Goal: Information Seeking & Learning: Compare options

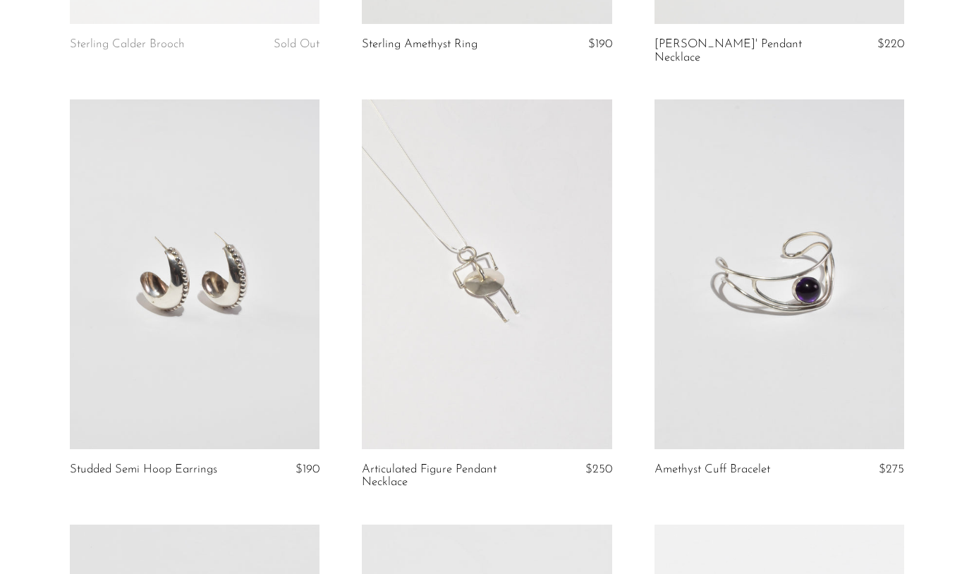
scroll to position [783, 0]
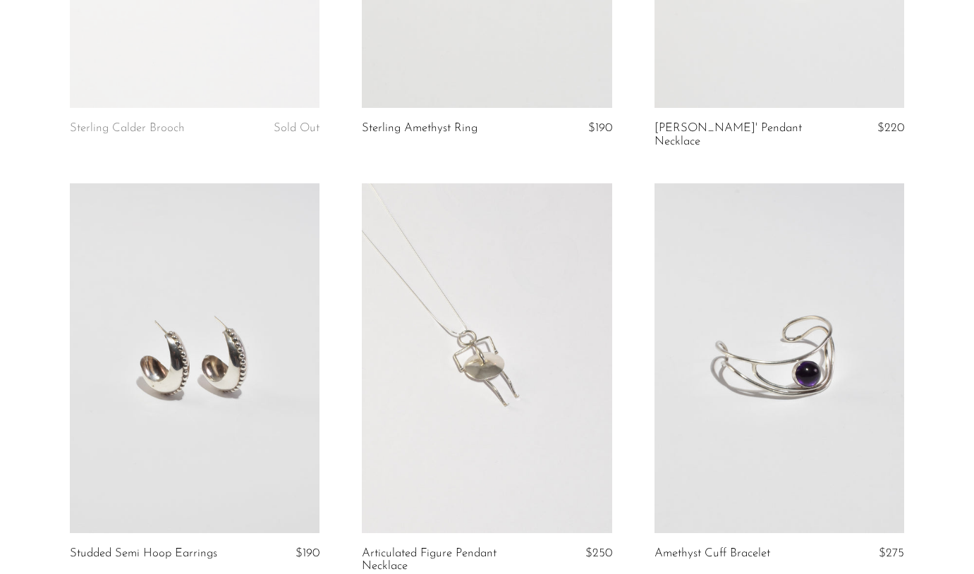
click at [481, 308] on link at bounding box center [487, 358] width 250 height 350
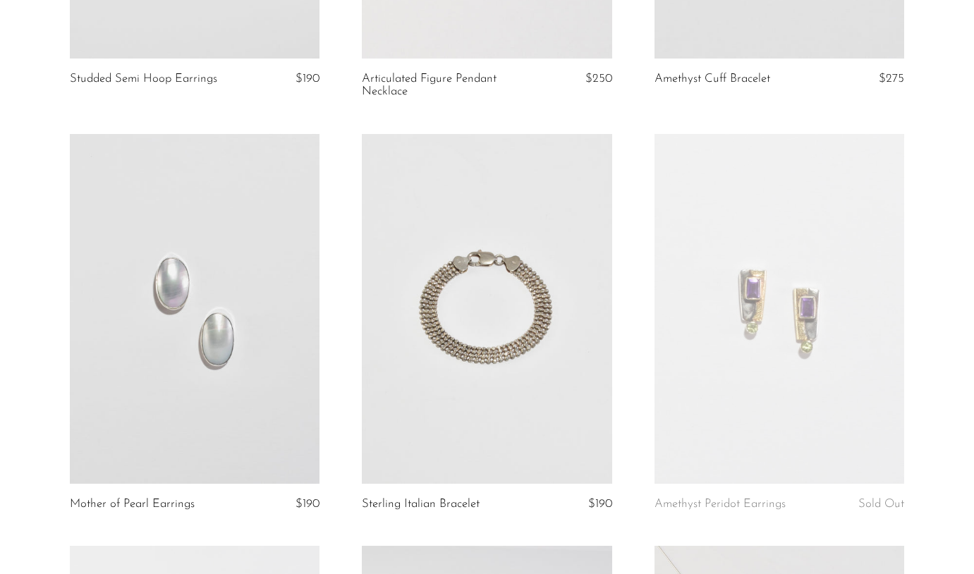
scroll to position [1262, 0]
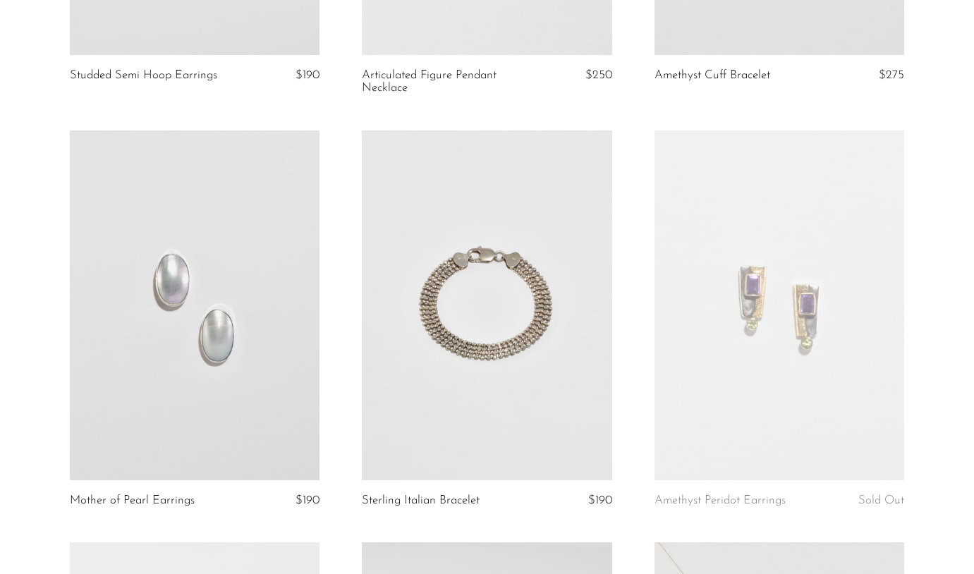
click at [487, 262] on link at bounding box center [487, 305] width 250 height 350
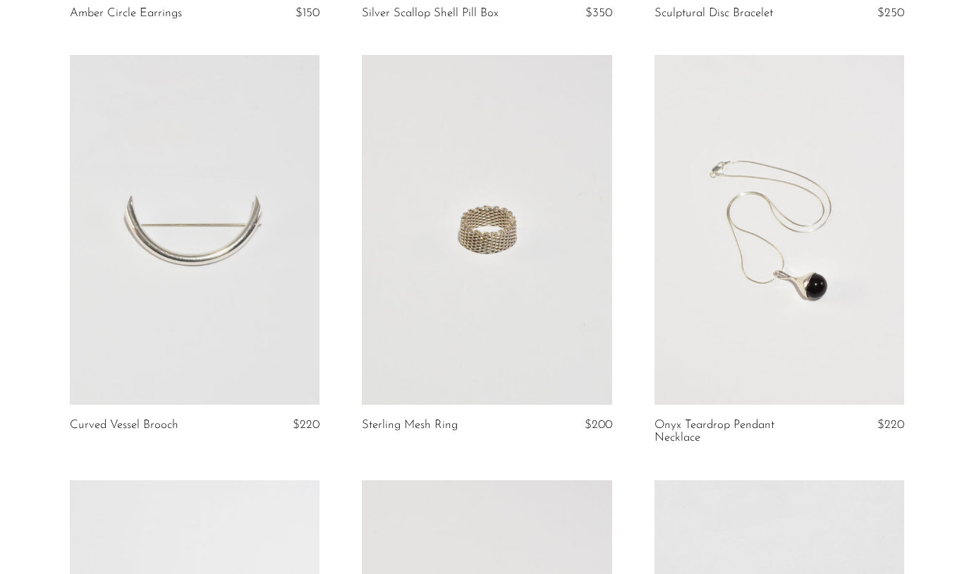
scroll to position [2993, 0]
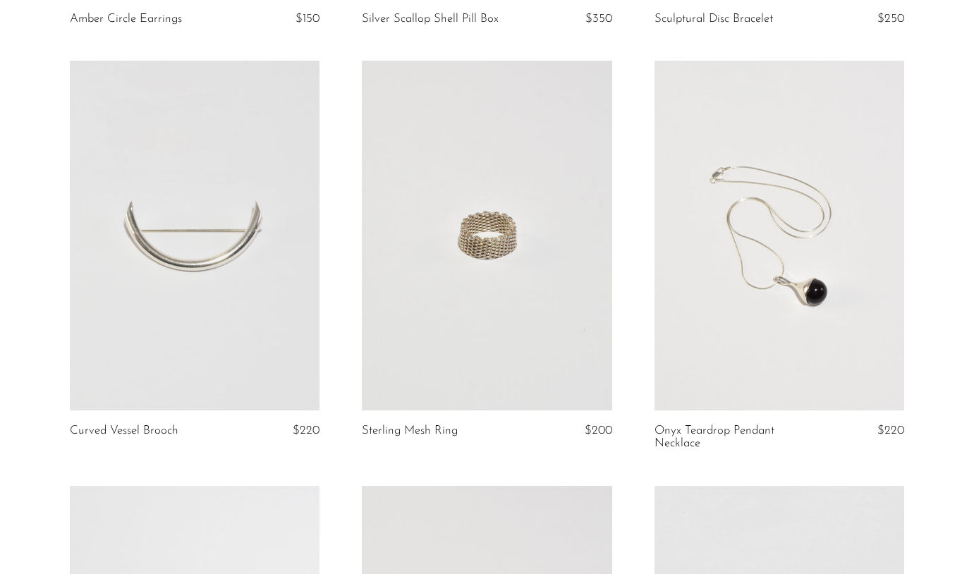
click at [494, 273] on link at bounding box center [487, 236] width 250 height 350
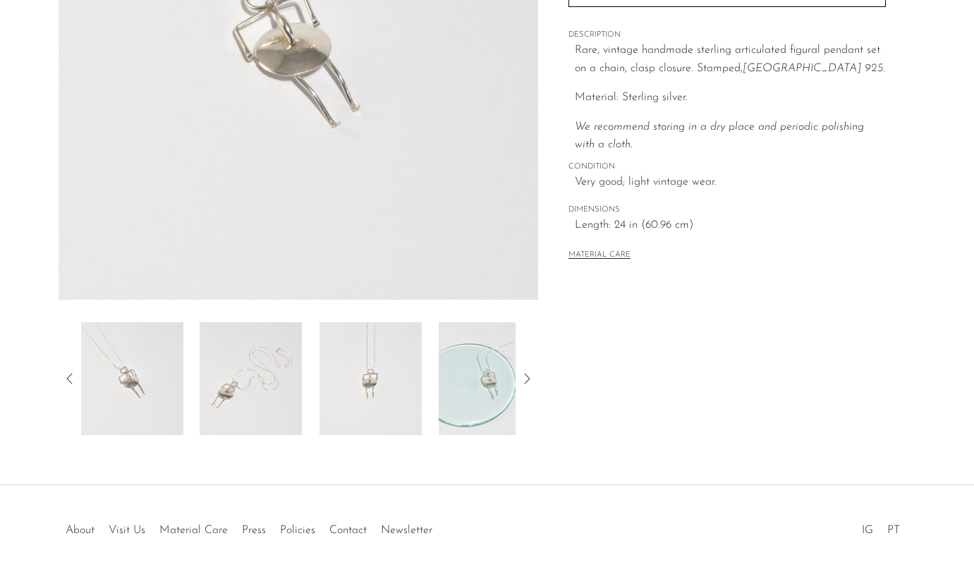
scroll to position [304, 0]
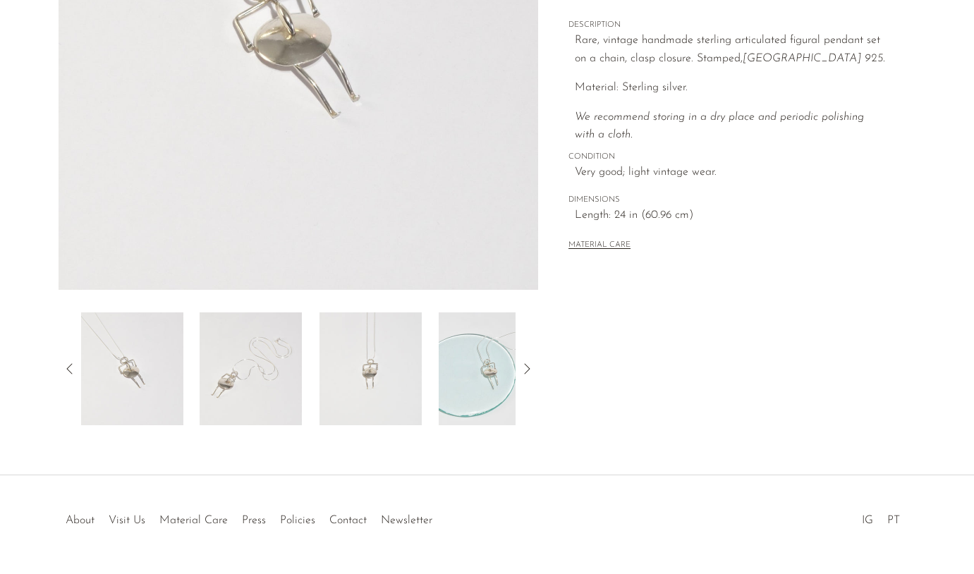
click at [256, 370] on img at bounding box center [251, 368] width 102 height 113
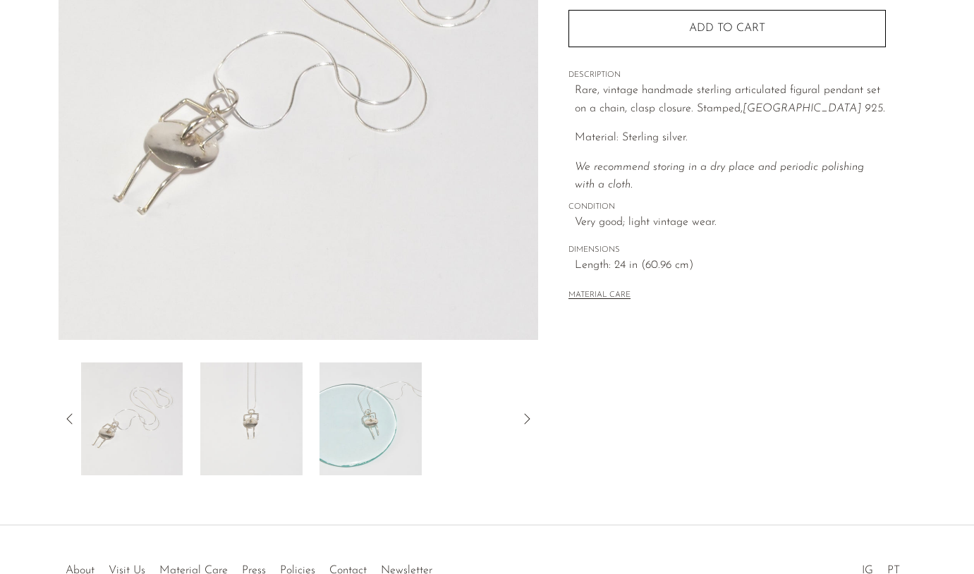
scroll to position [250, 0]
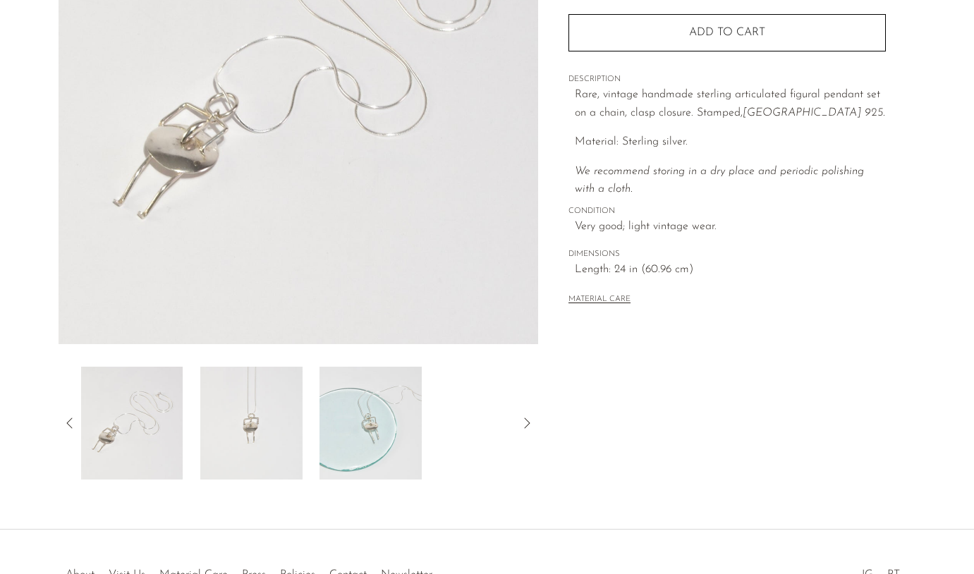
click at [214, 436] on img at bounding box center [251, 423] width 102 height 113
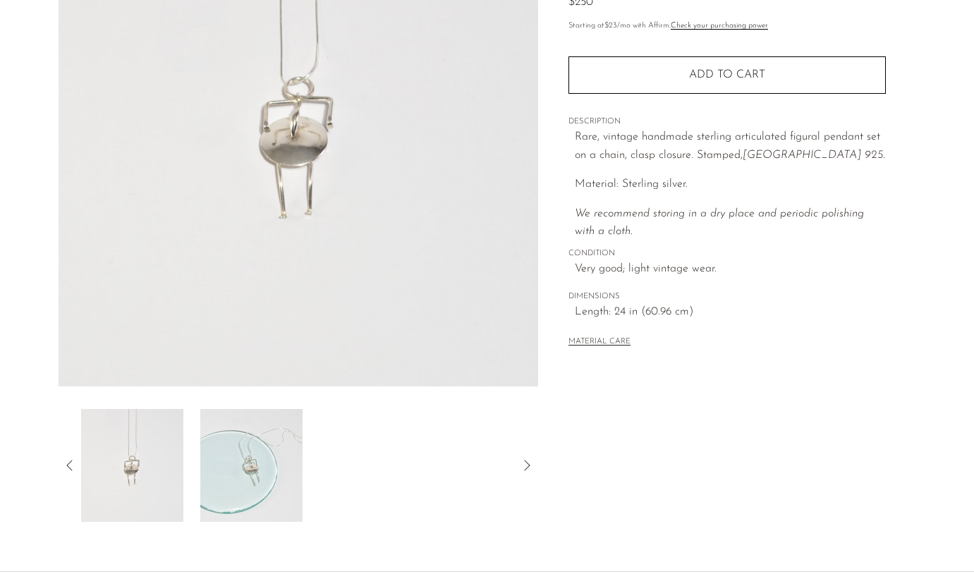
scroll to position [182, 0]
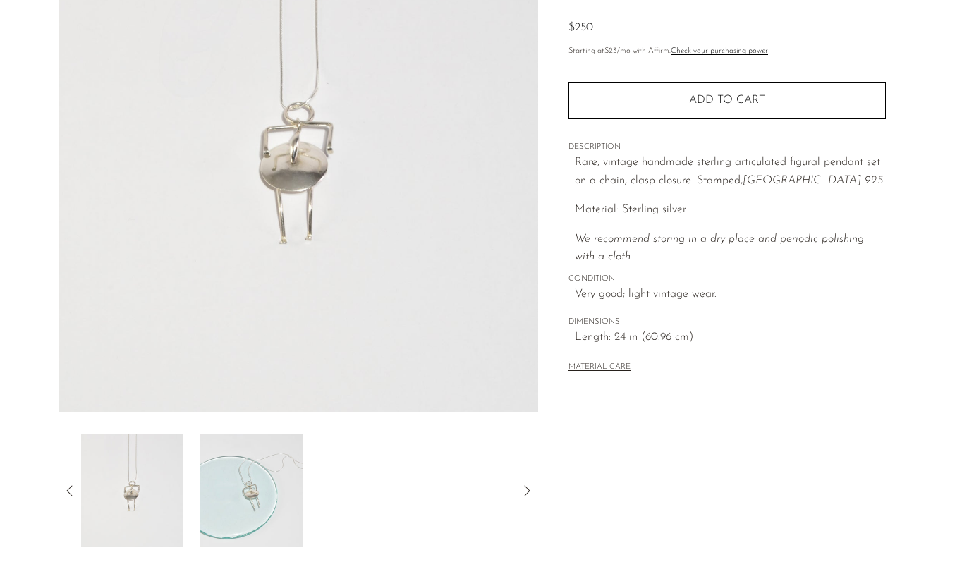
click at [215, 487] on img at bounding box center [251, 490] width 102 height 113
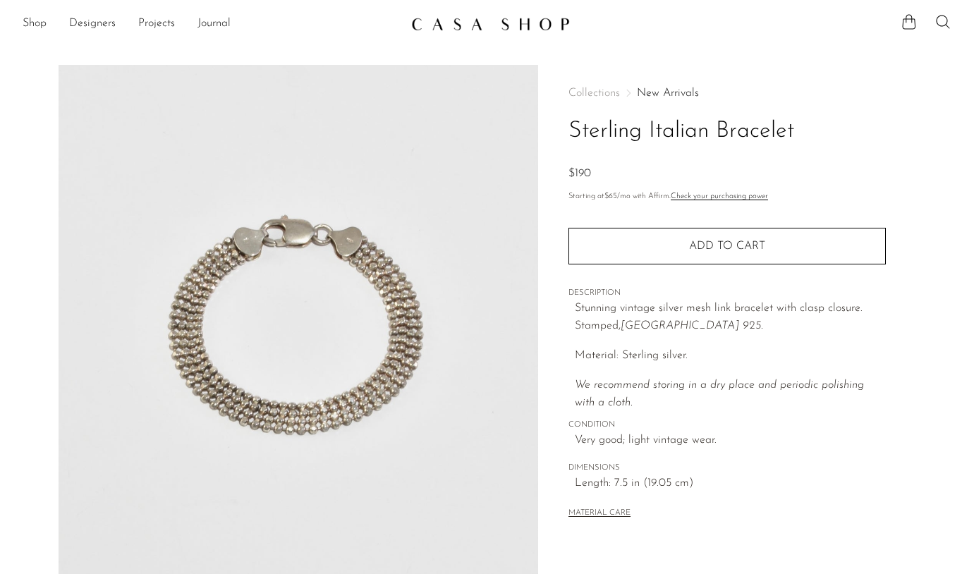
click at [421, 316] on img at bounding box center [299, 329] width 480 height 529
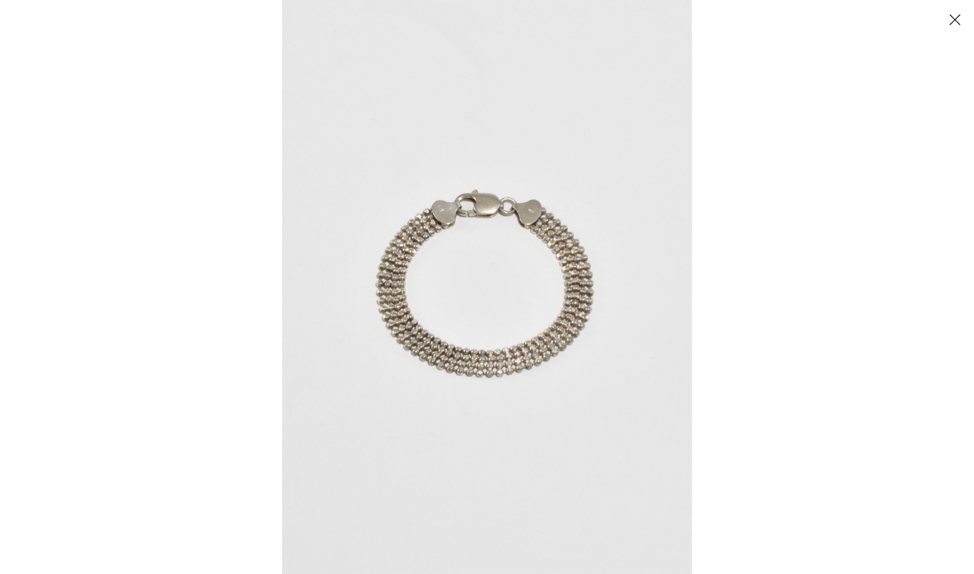
click at [423, 341] on img at bounding box center [487, 287] width 410 height 574
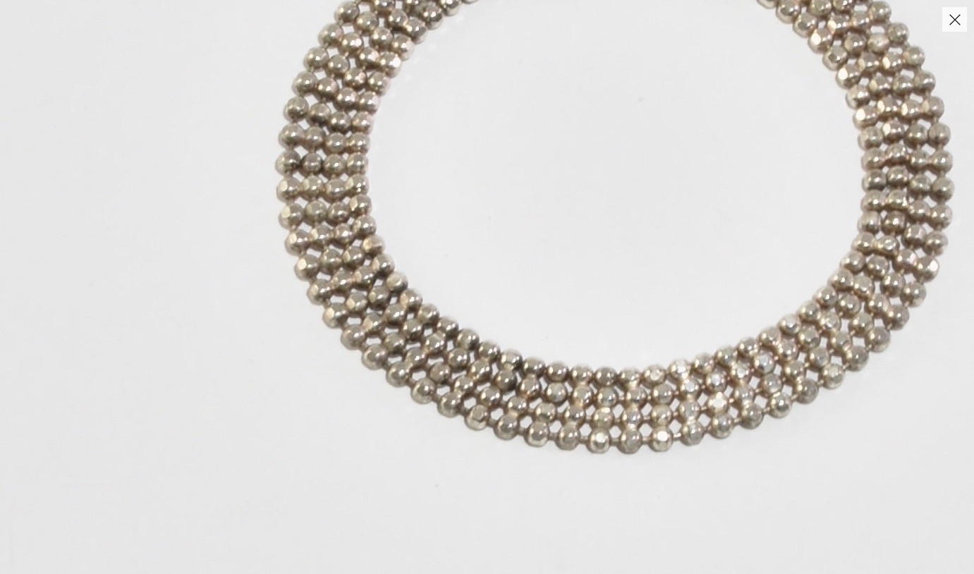
click at [423, 341] on img at bounding box center [621, 172] width 1273 height 1782
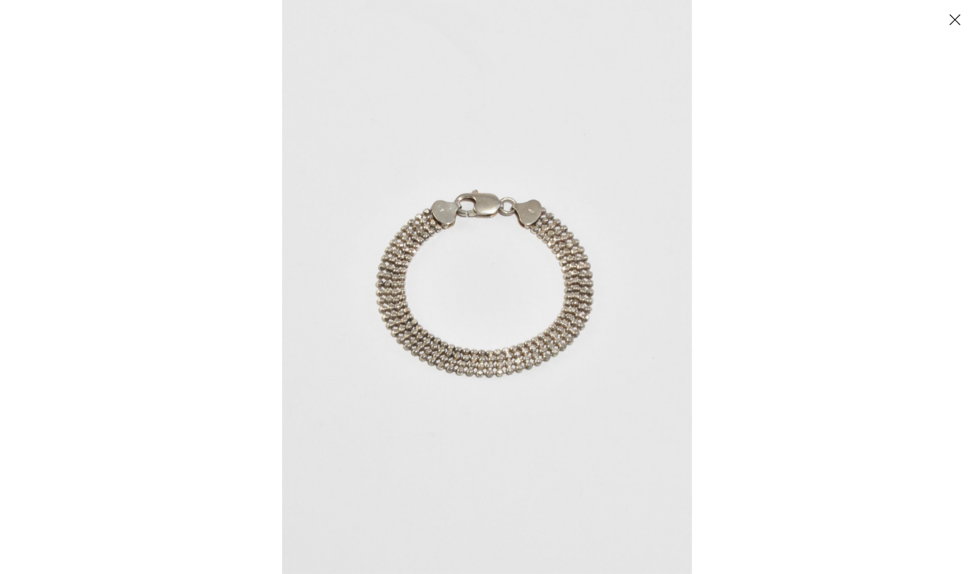
click at [965, 14] on button "Close" at bounding box center [954, 19] width 25 height 25
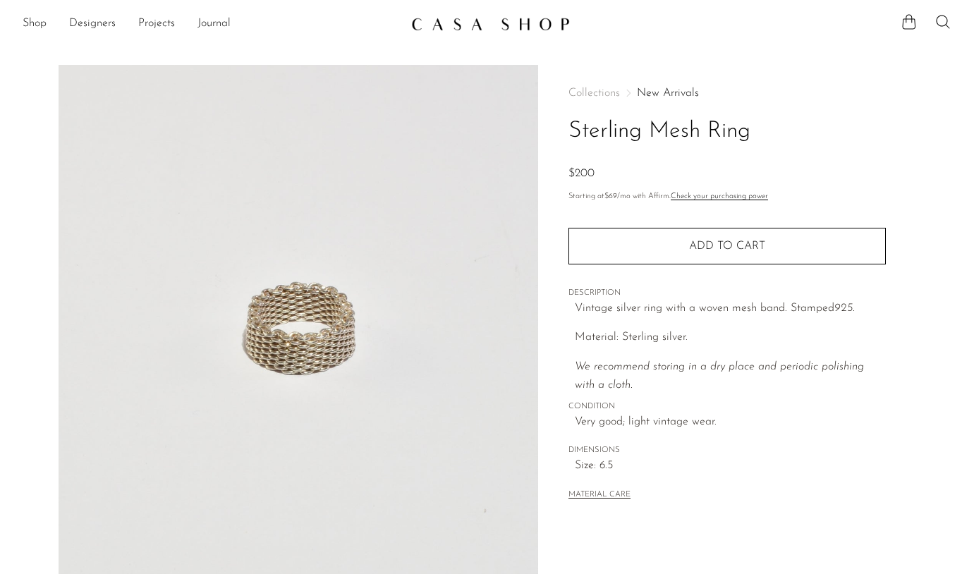
click at [326, 346] on img at bounding box center [299, 329] width 480 height 529
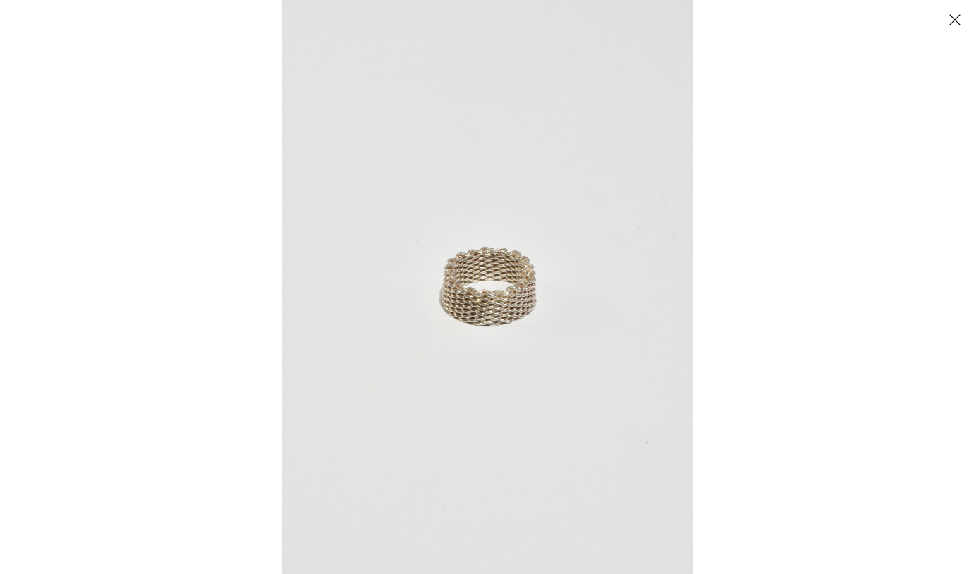
click at [465, 300] on img at bounding box center [487, 287] width 410 height 574
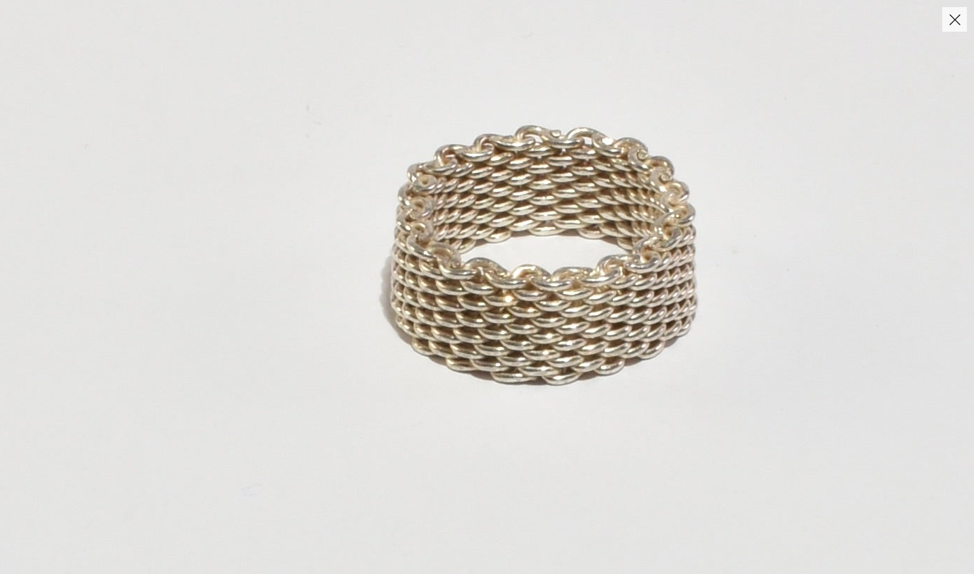
click at [539, 322] on img at bounding box center [537, 257] width 1339 height 1874
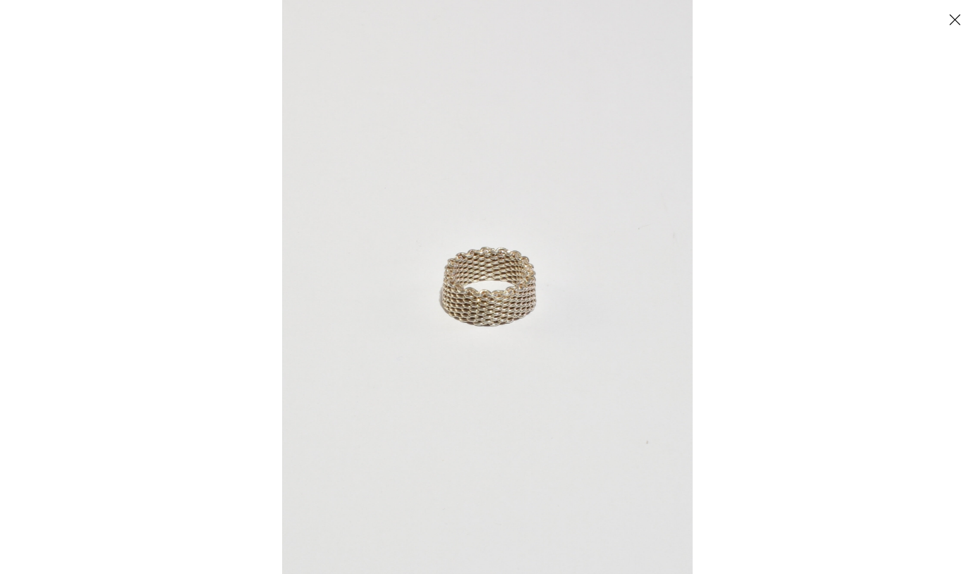
click at [953, 13] on button "Close" at bounding box center [954, 19] width 25 height 25
